Goal: Check status: Check status

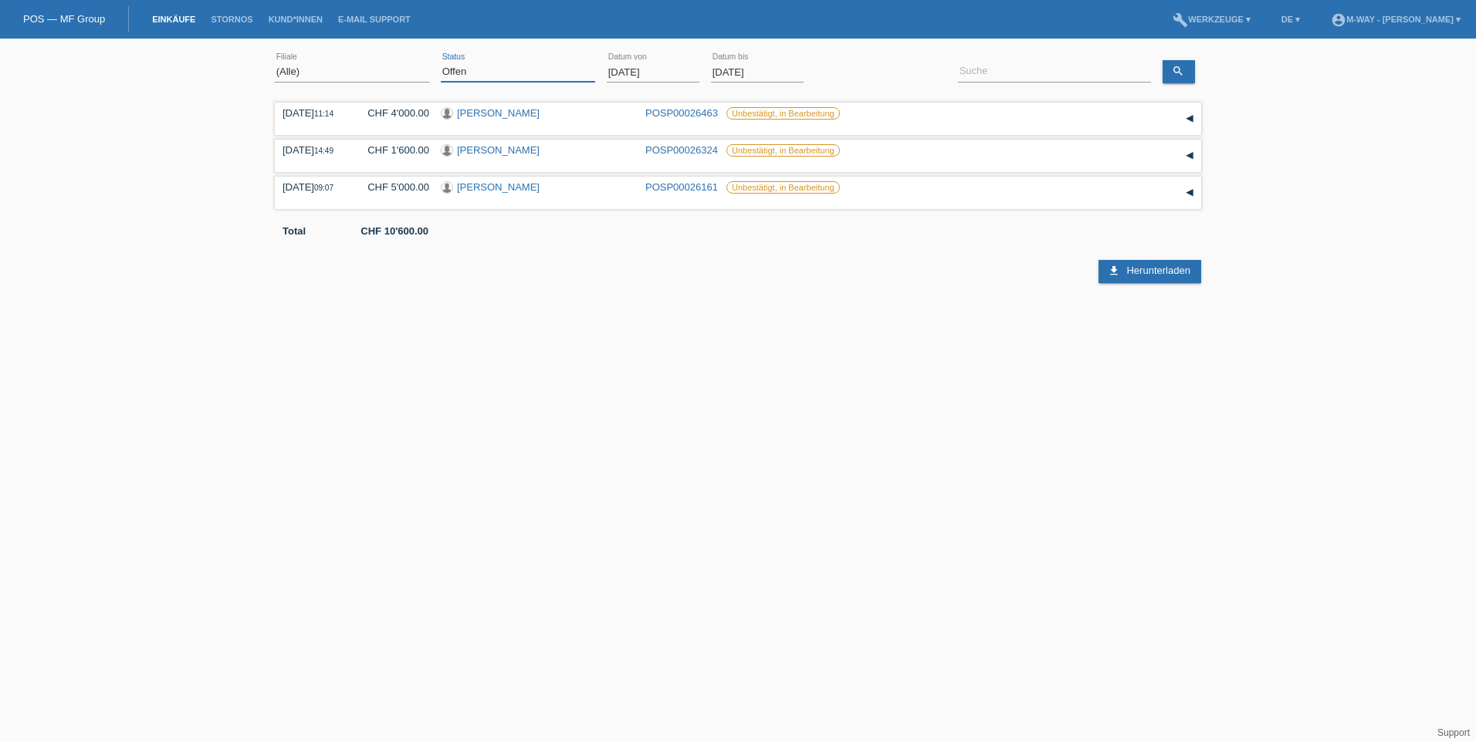
click at [468, 74] on select "(Alle) Neu Offen Zurückgewiesen Zurückgetreten / Storniert Abgeschlossen" at bounding box center [518, 72] width 154 height 19
select select "ALL"
click at [441, 63] on select "(Alle) Neu Offen Zurückgewiesen Zurückgetreten / Storniert Abgeschlossen" at bounding box center [518, 72] width 154 height 19
click at [1184, 69] on link "search" at bounding box center [1178, 71] width 32 height 23
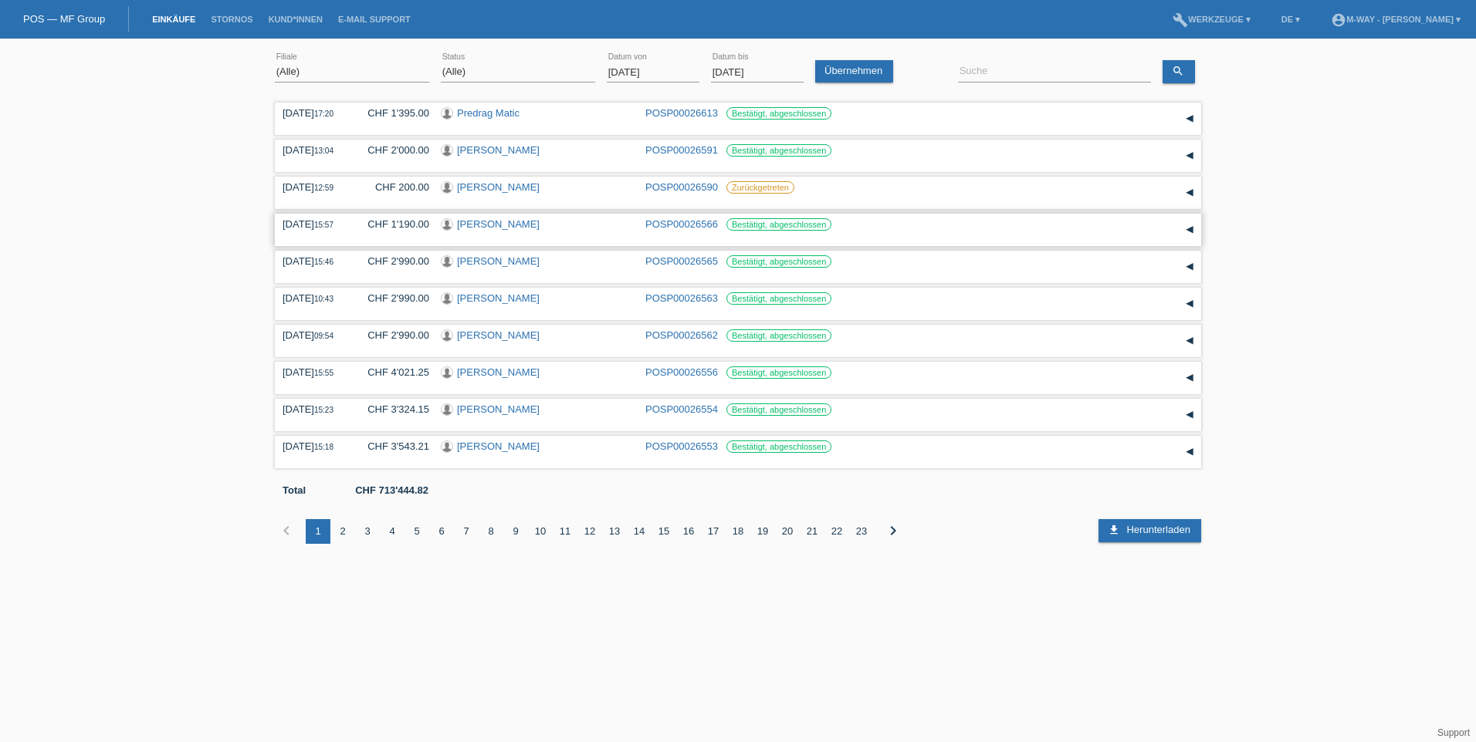
click at [479, 224] on link "[PERSON_NAME]" at bounding box center [498, 224] width 83 height 12
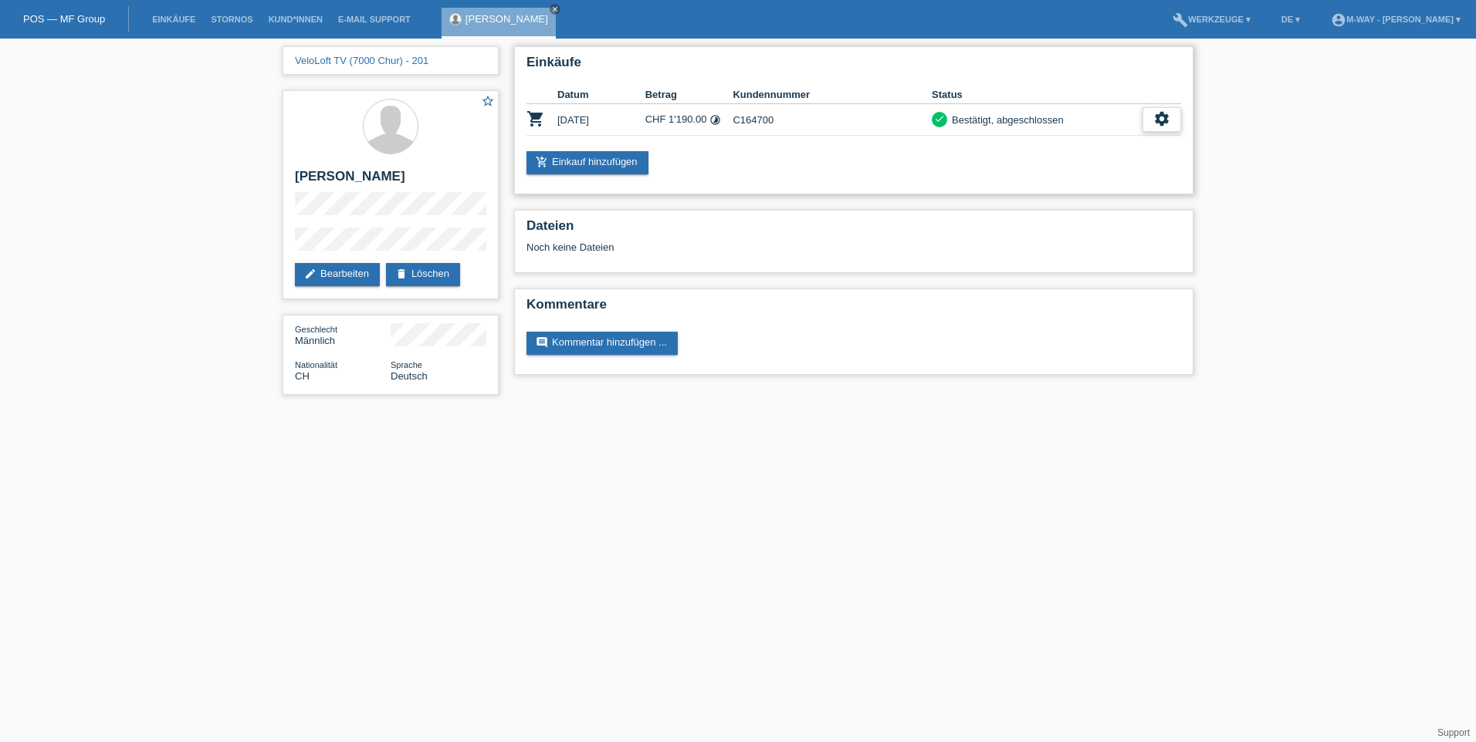
click at [1158, 123] on icon "settings" at bounding box center [1161, 118] width 17 height 17
click at [1154, 119] on icon "settings" at bounding box center [1161, 118] width 17 height 17
click at [1072, 143] on span "Anzeigen" at bounding box center [1073, 143] width 46 height 19
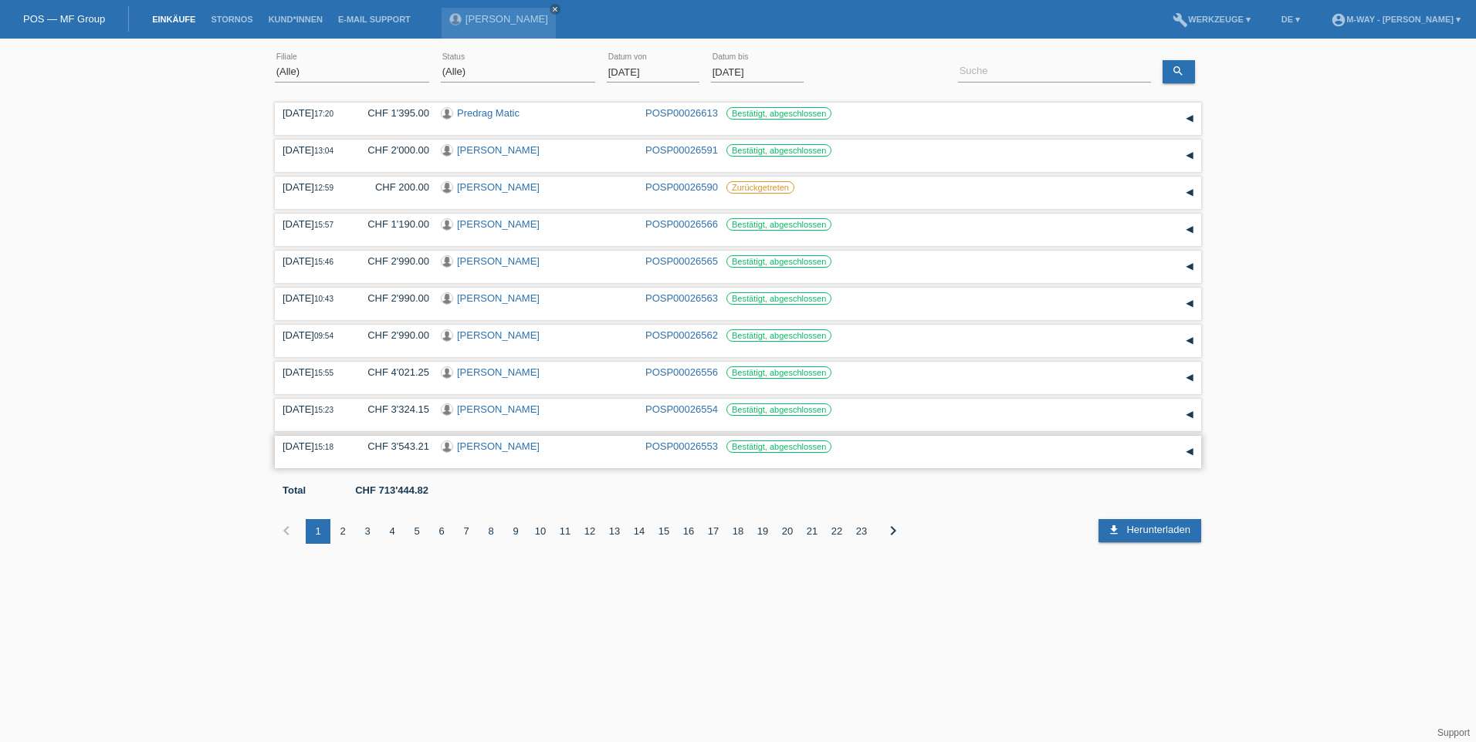
click at [481, 446] on link "[PERSON_NAME]" at bounding box center [498, 447] width 83 height 12
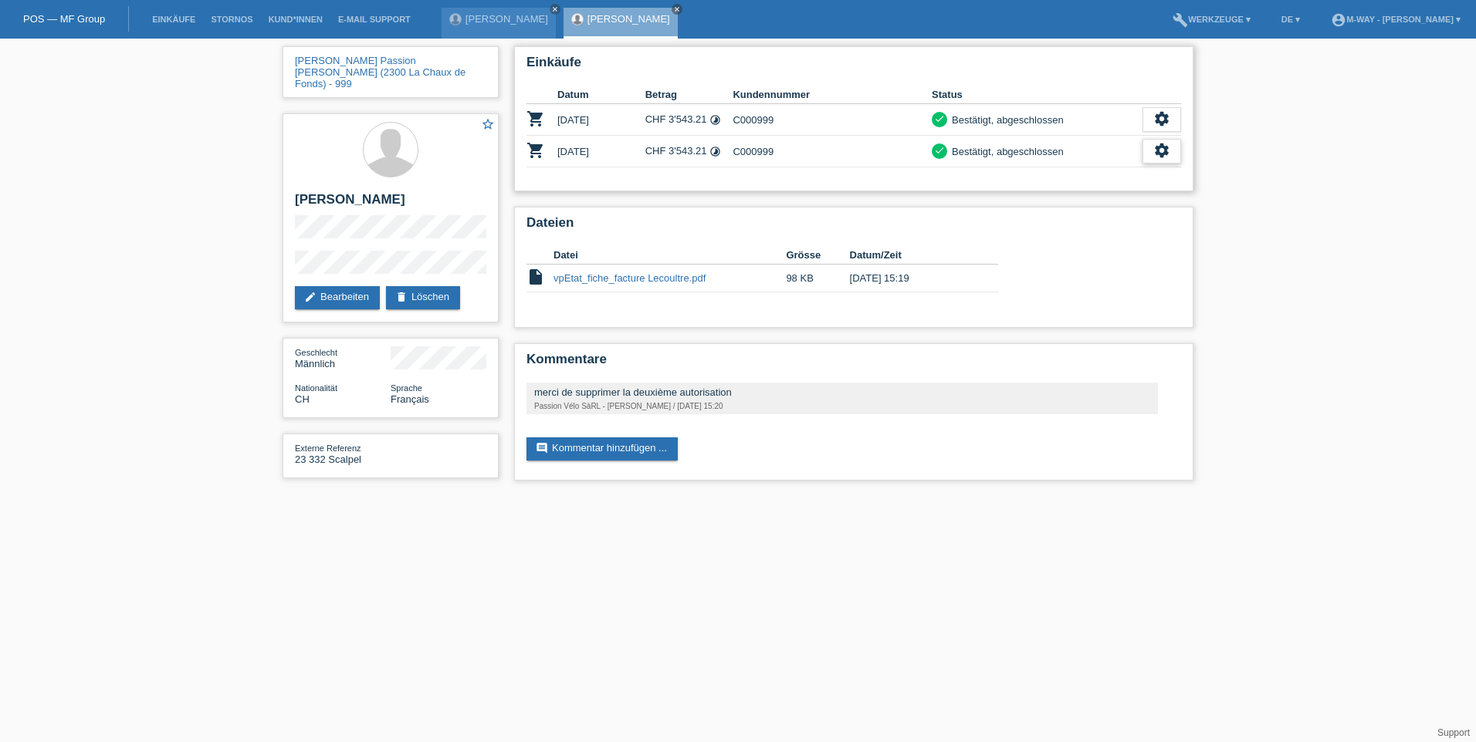
click at [1158, 148] on icon "settings" at bounding box center [1161, 150] width 17 height 17
click at [1164, 150] on icon "settings" at bounding box center [1161, 150] width 17 height 17
click at [1161, 153] on icon "settings" at bounding box center [1161, 150] width 17 height 17
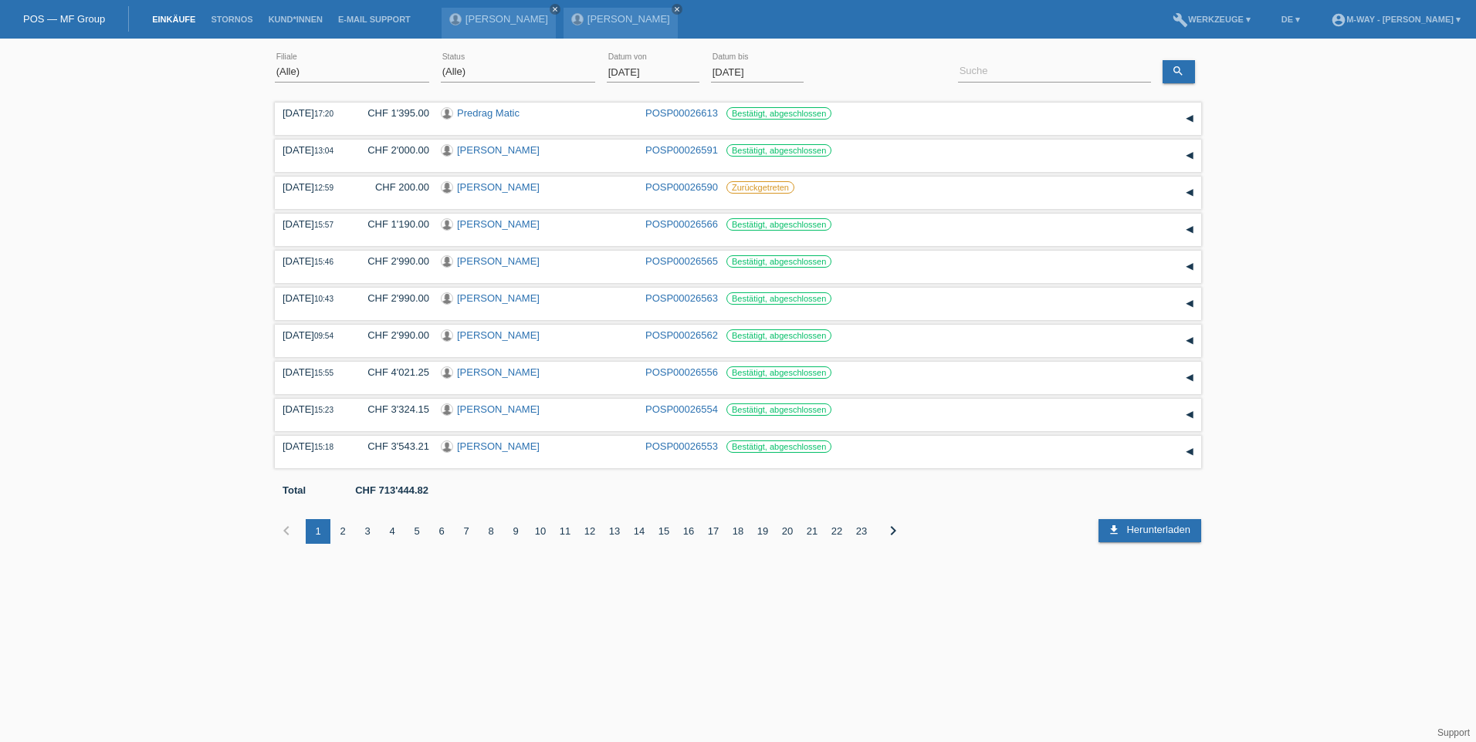
click at [419, 534] on div "5" at bounding box center [416, 531] width 25 height 25
click at [483, 372] on link "[PERSON_NAME]" at bounding box center [498, 373] width 83 height 12
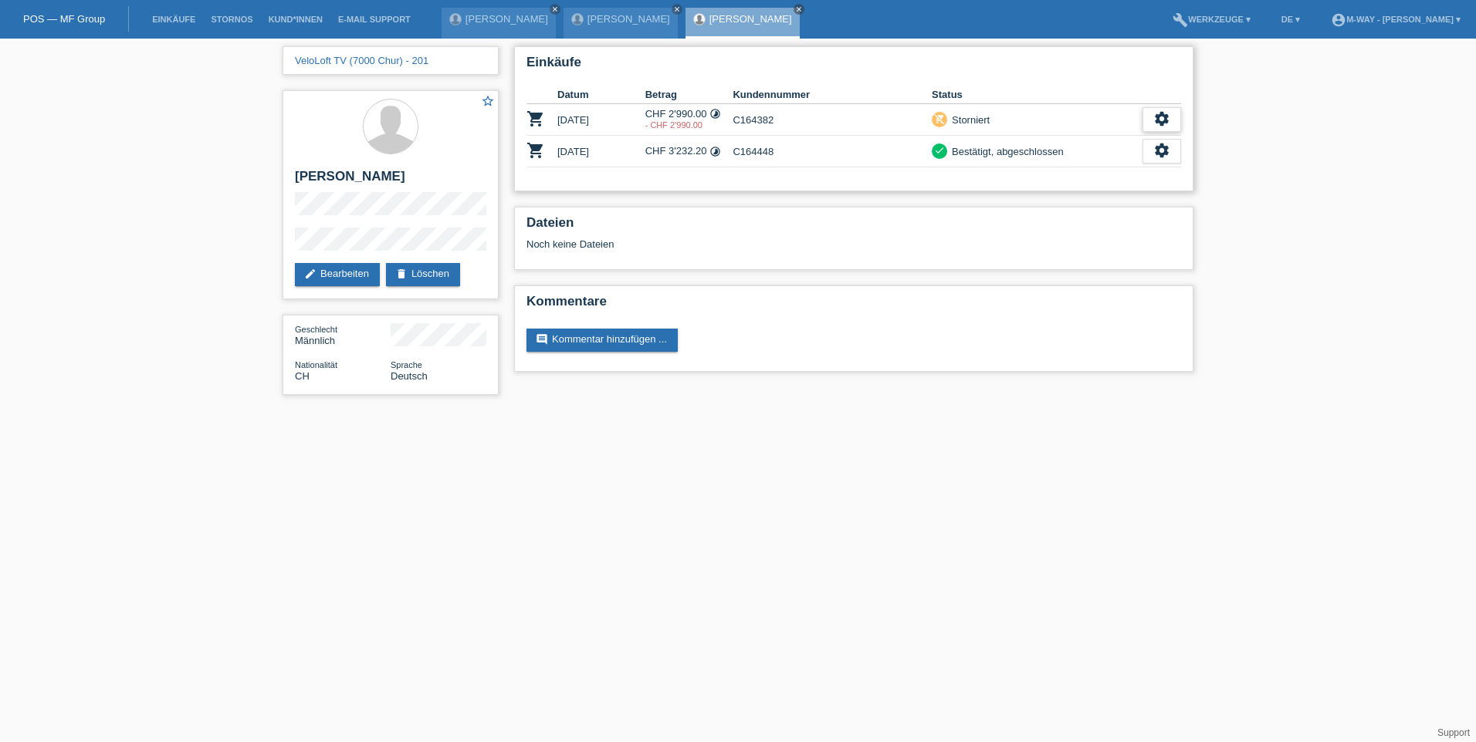
click at [1163, 115] on icon "settings" at bounding box center [1161, 118] width 17 height 17
click at [1220, 176] on div "VeloLoft TV (7000 Chur) - 201 star_border [PERSON_NAME] edit Bearbeiten delete …" at bounding box center [738, 225] width 1476 height 372
click at [1256, 175] on div "VeloLoft TV (7000 Chur) - 201 star_border Berisha Bujar edit Bearbeiten delete …" at bounding box center [738, 225] width 1476 height 372
click at [1179, 165] on td "settings fullscreen Anzeigen description AGB herunterladen get_app" at bounding box center [1161, 152] width 39 height 32
drag, startPoint x: 1275, startPoint y: 128, endPoint x: 1270, endPoint y: 120, distance: 9.4
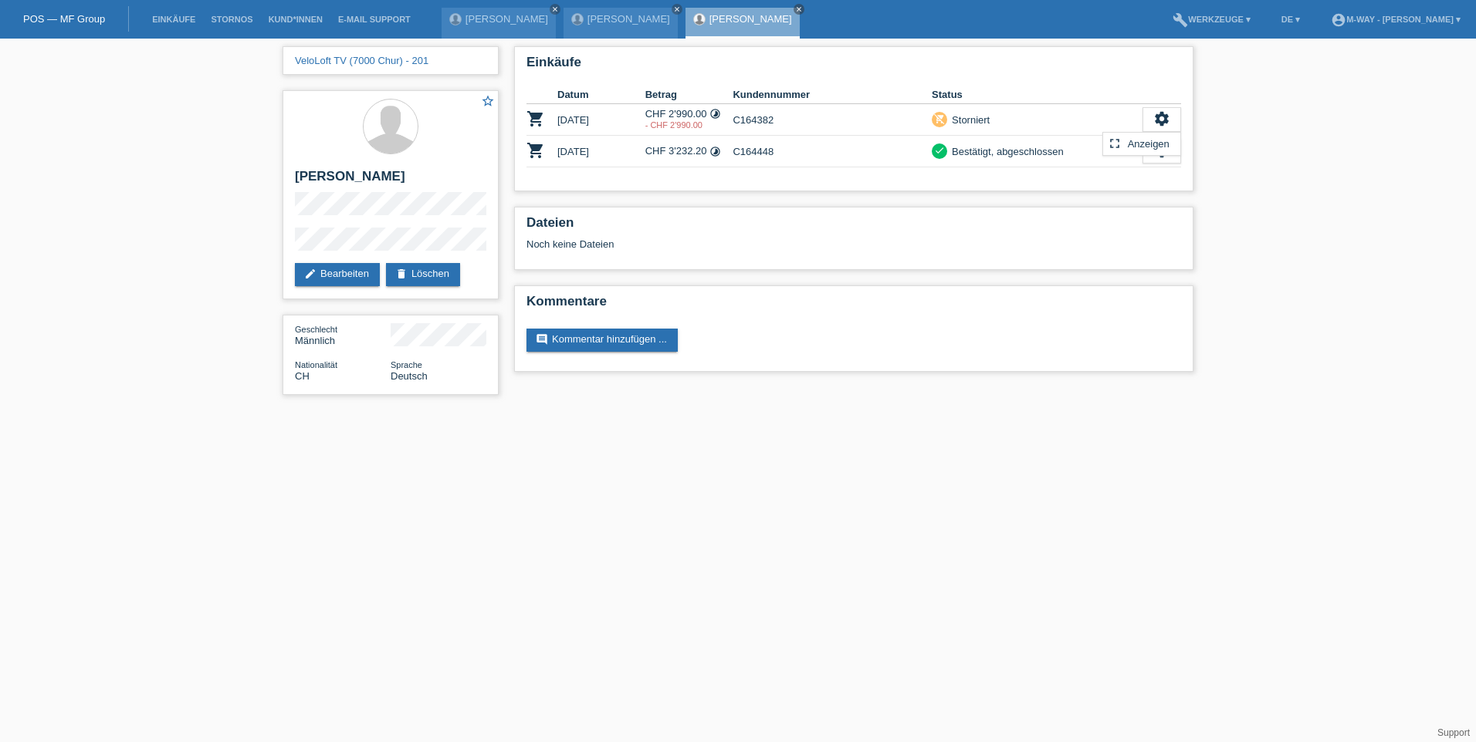
click at [1274, 125] on div "VeloLoft TV (7000 Chur) - 201 star_border Berisha Bujar edit Bearbeiten delete …" at bounding box center [738, 225] width 1476 height 372
click at [860, 203] on div "Einkäufe Datum Betrag Kundennummer Status shopping_cart 29.07.2025 CHF 2'990.00…" at bounding box center [853, 213] width 695 height 349
click at [1162, 152] on icon "settings" at bounding box center [1161, 150] width 17 height 17
click at [1163, 154] on icon "settings" at bounding box center [1161, 150] width 17 height 17
click at [1162, 160] on div "settings" at bounding box center [1161, 151] width 39 height 25
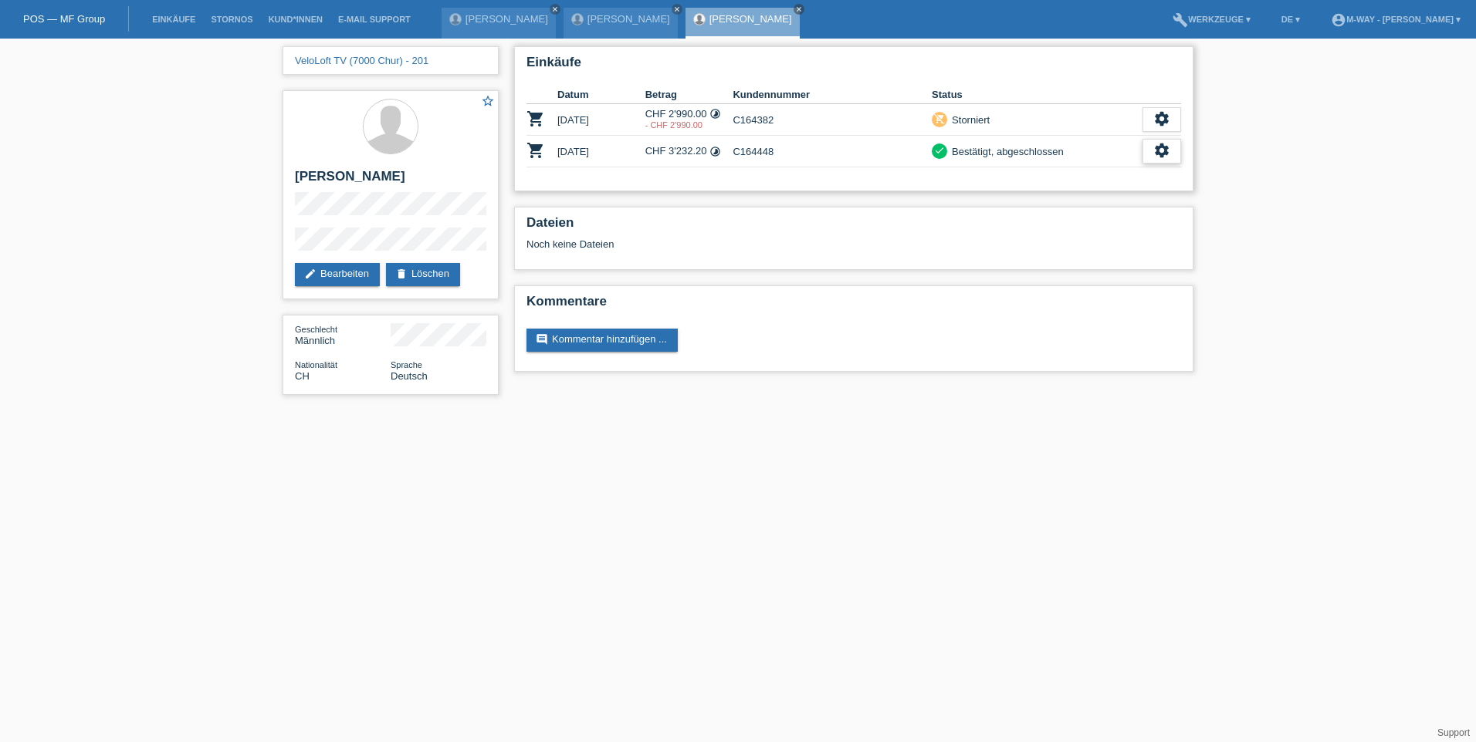
click at [1156, 152] on icon "settings" at bounding box center [1161, 150] width 17 height 17
click at [1165, 149] on icon "settings" at bounding box center [1161, 150] width 17 height 17
click at [1159, 118] on icon "settings" at bounding box center [1161, 118] width 17 height 17
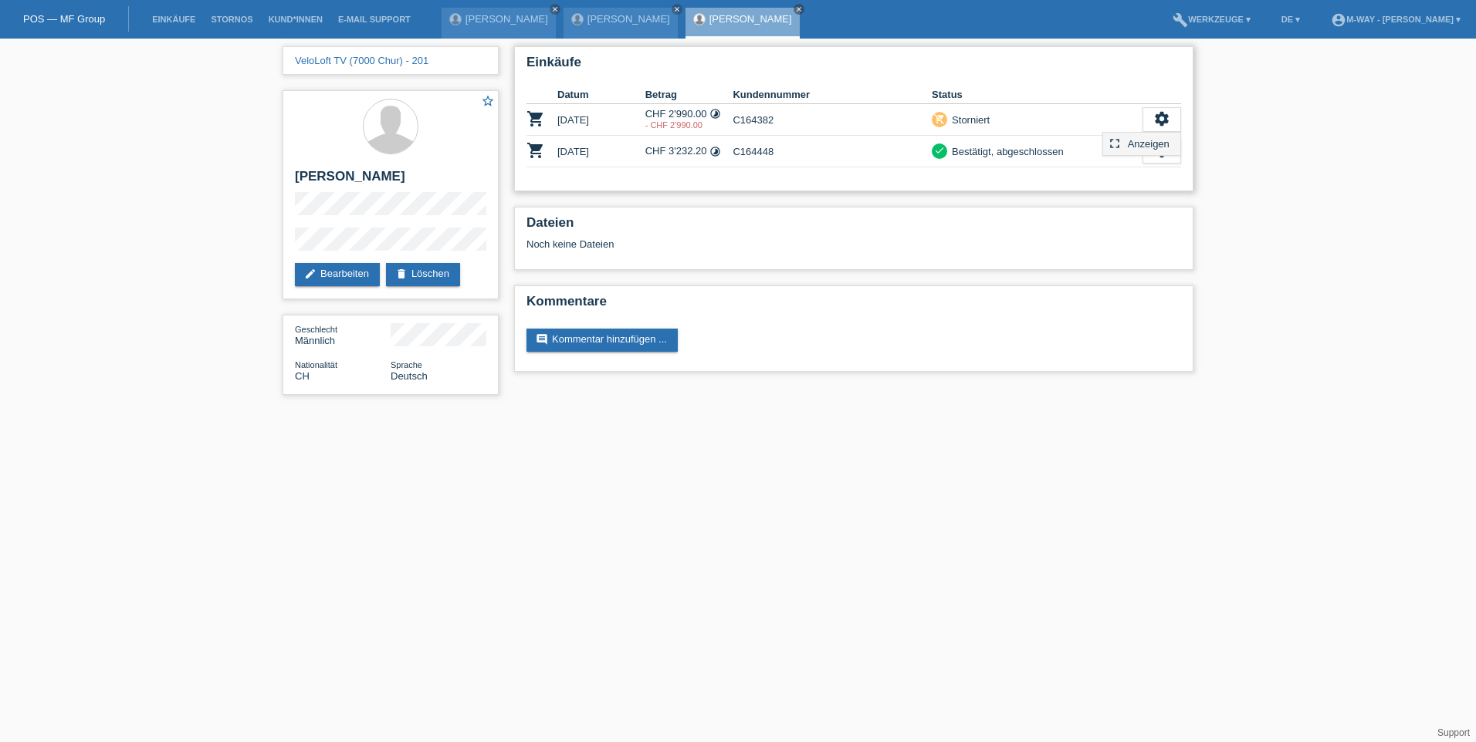
click at [1132, 144] on span "Anzeigen" at bounding box center [1148, 143] width 46 height 19
click at [1152, 144] on span "Anzeigen" at bounding box center [1148, 143] width 46 height 19
click at [1161, 150] on icon "settings" at bounding box center [1161, 150] width 17 height 17
click at [1170, 147] on div "settings" at bounding box center [1161, 151] width 39 height 25
click at [1158, 151] on icon "settings" at bounding box center [1161, 150] width 17 height 17
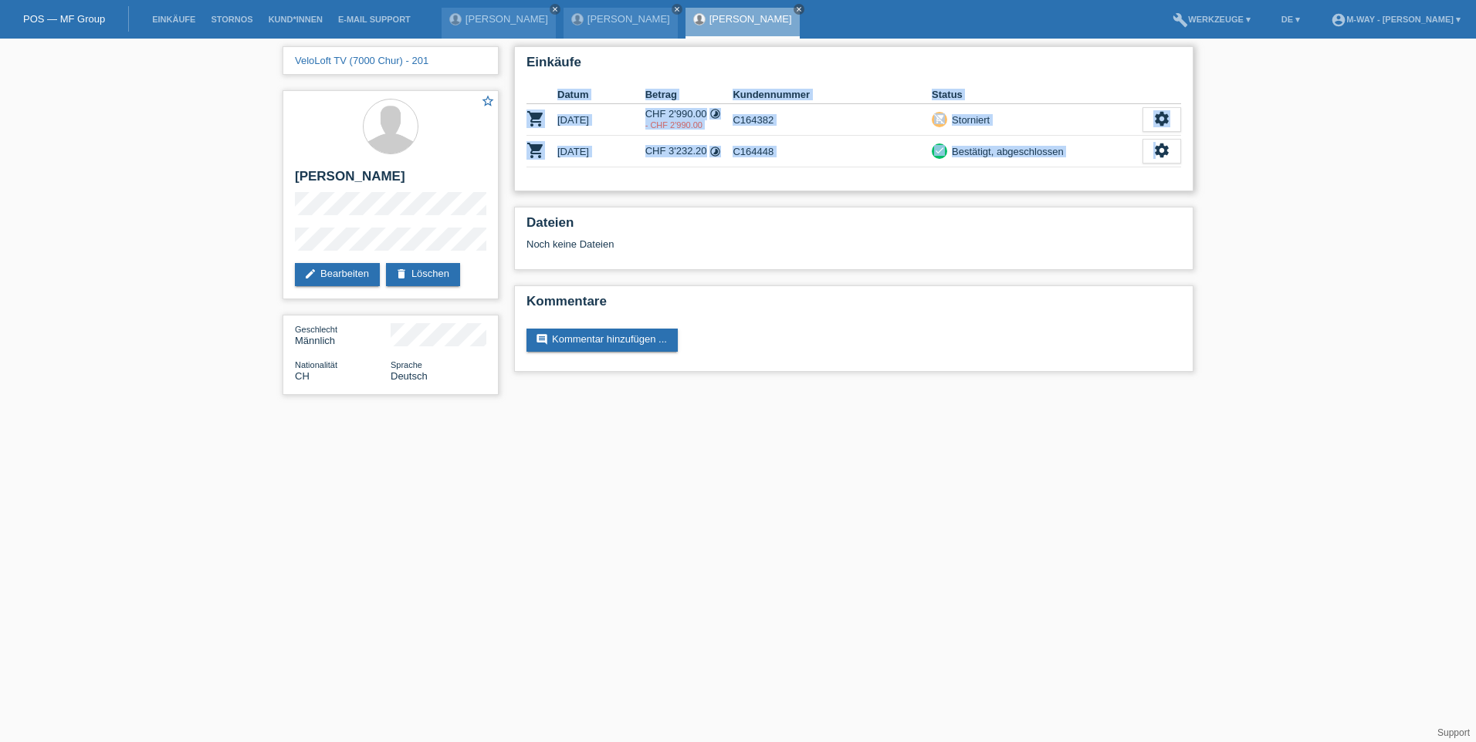
drag, startPoint x: 1156, startPoint y: 152, endPoint x: 1156, endPoint y: 169, distance: 17.0
click at [1156, 169] on div "Einkäufe Datum Betrag Kundennummer Status shopping_cart [DATE] CHF 2'990.00 tim…" at bounding box center [853, 118] width 679 height 145
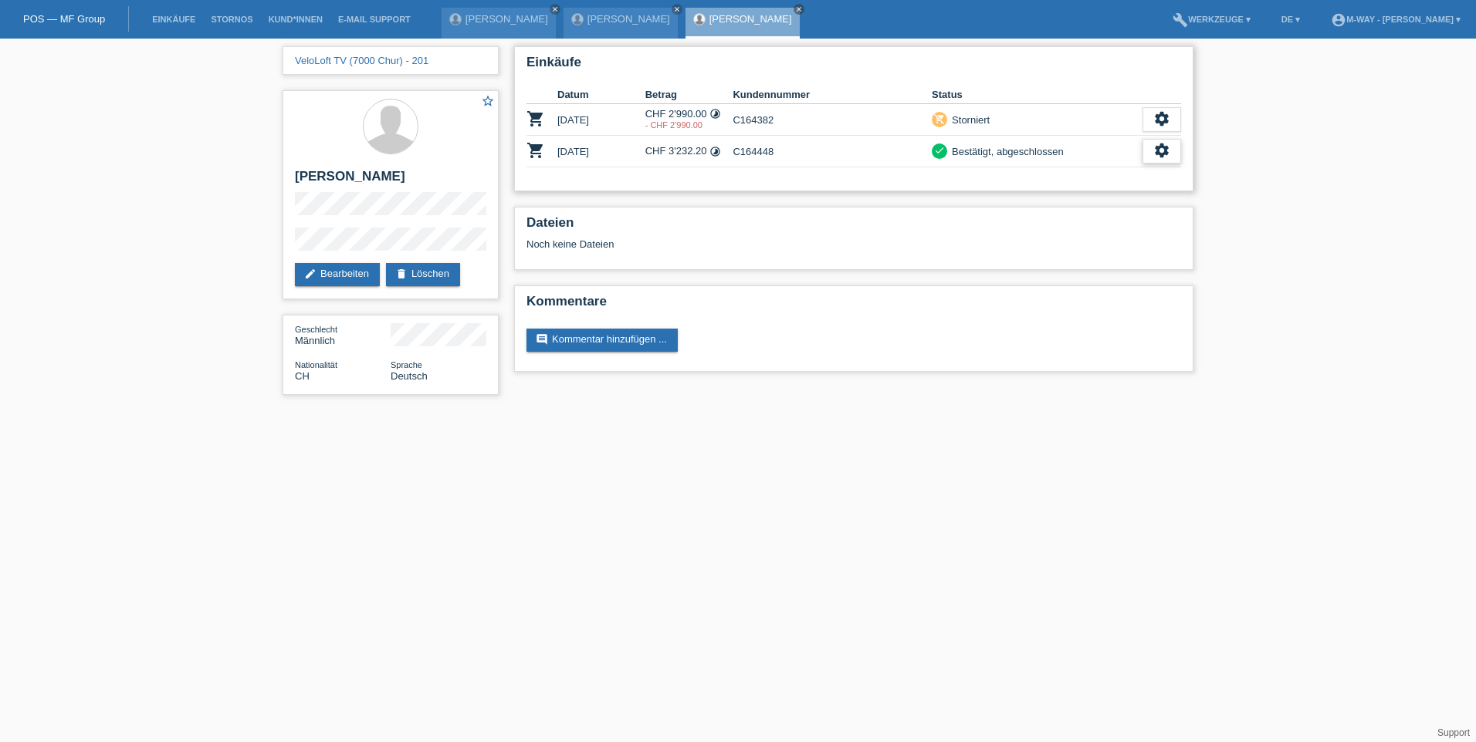
drag, startPoint x: 1156, startPoint y: 169, endPoint x: 1153, endPoint y: 154, distance: 15.0
click at [1153, 154] on div "settings" at bounding box center [1161, 151] width 39 height 25
click at [1165, 154] on icon "settings" at bounding box center [1161, 150] width 17 height 17
click at [1162, 147] on icon "settings" at bounding box center [1161, 150] width 17 height 17
click at [1166, 150] on icon "settings" at bounding box center [1161, 150] width 17 height 17
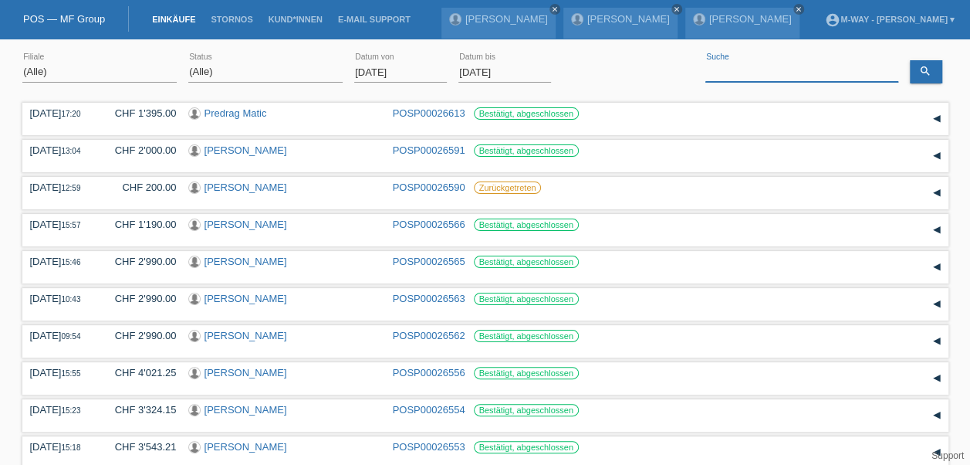
click at [777, 69] on input at bounding box center [801, 72] width 193 height 19
click at [377, 69] on input "01.08.2025" at bounding box center [400, 72] width 93 height 19
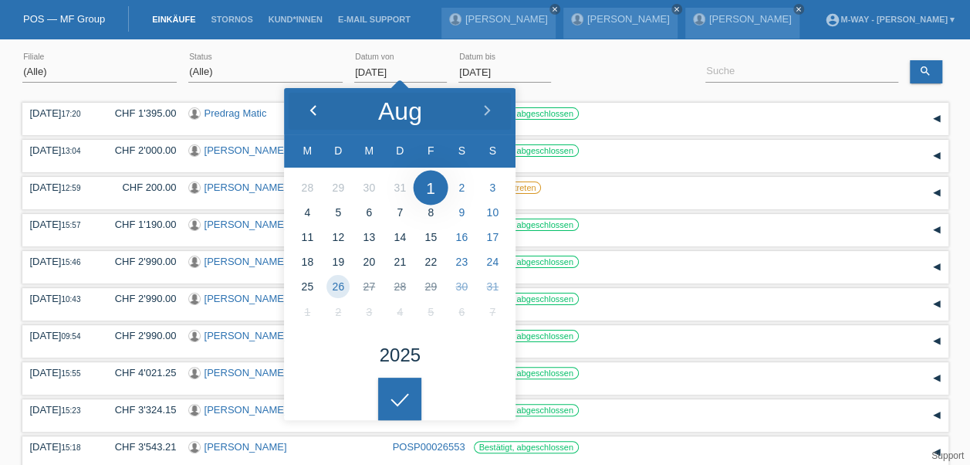
click at [320, 109] on div at bounding box center [313, 111] width 58 height 46
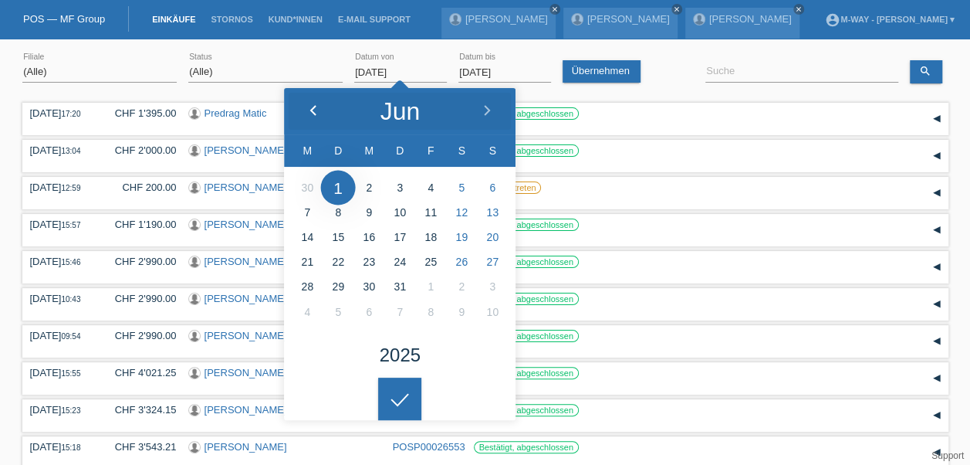
click at [320, 110] on div at bounding box center [313, 111] width 58 height 46
type input "01.06.2025"
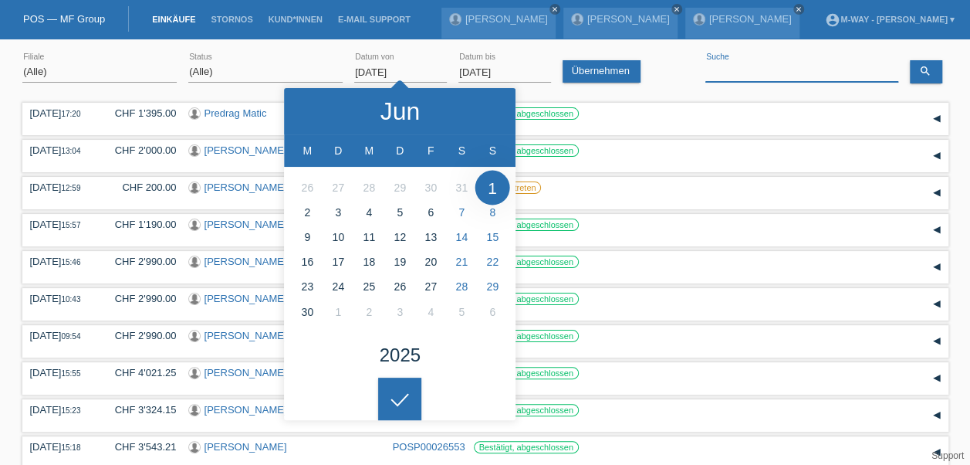
click at [754, 71] on input at bounding box center [801, 72] width 193 height 19
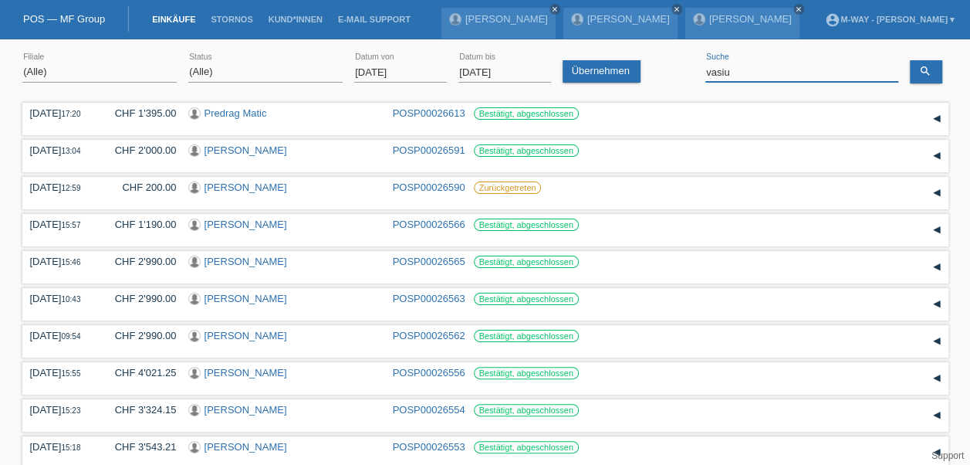
type input "vasiu"
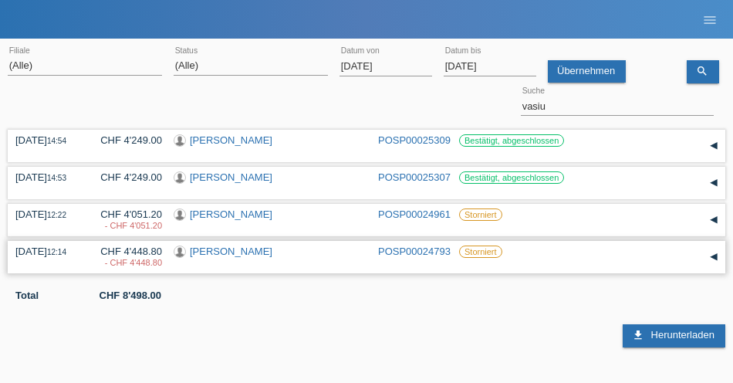
click at [258, 255] on link "[PERSON_NAME]" at bounding box center [231, 251] width 83 height 12
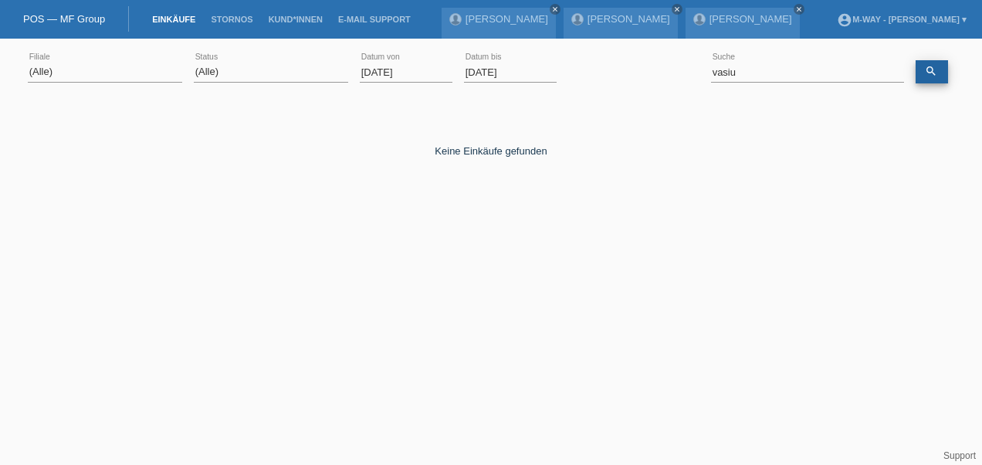
click at [732, 77] on link "search" at bounding box center [931, 71] width 32 height 23
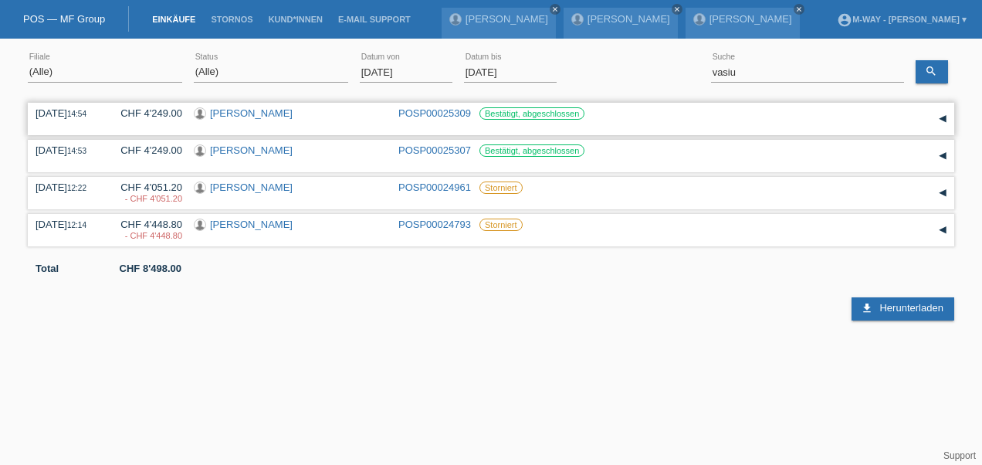
click at [229, 113] on link "Mircea Vasiu" at bounding box center [251, 113] width 83 height 12
